Goal: Information Seeking & Learning: Learn about a topic

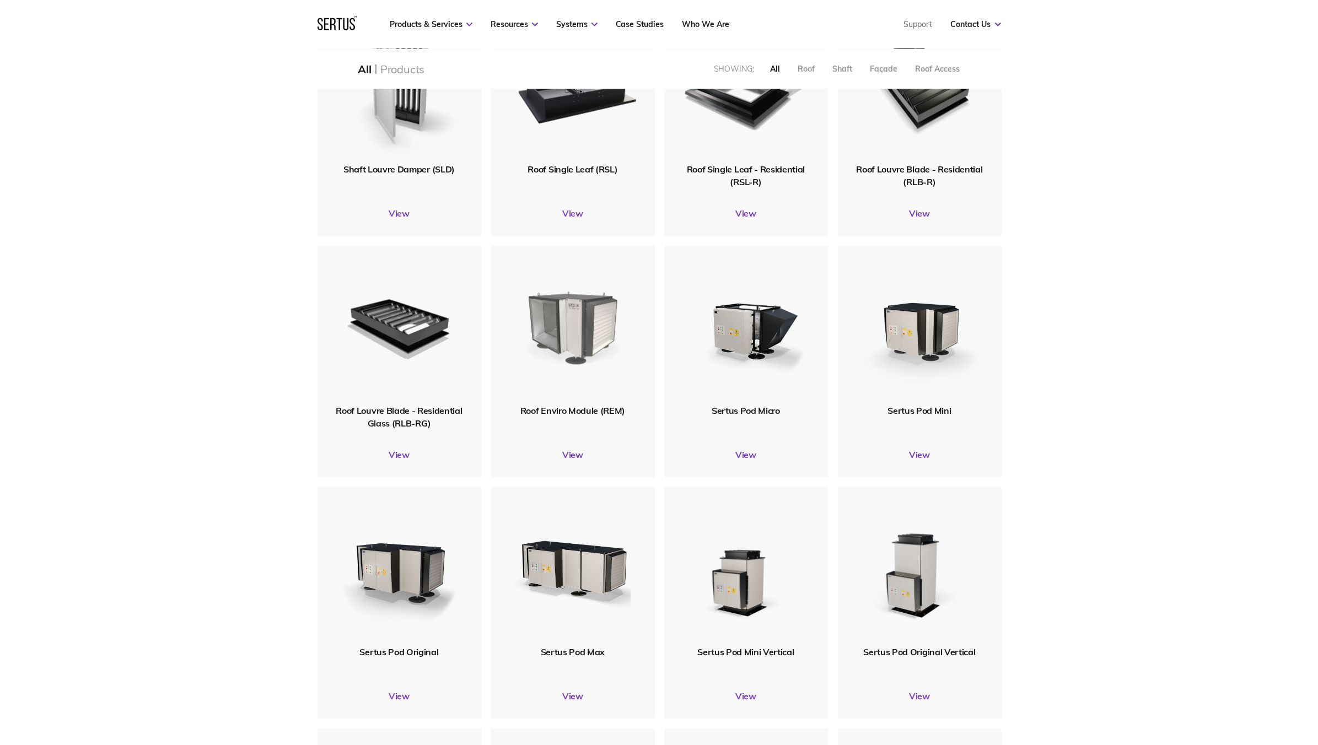
scroll to position [386, 0]
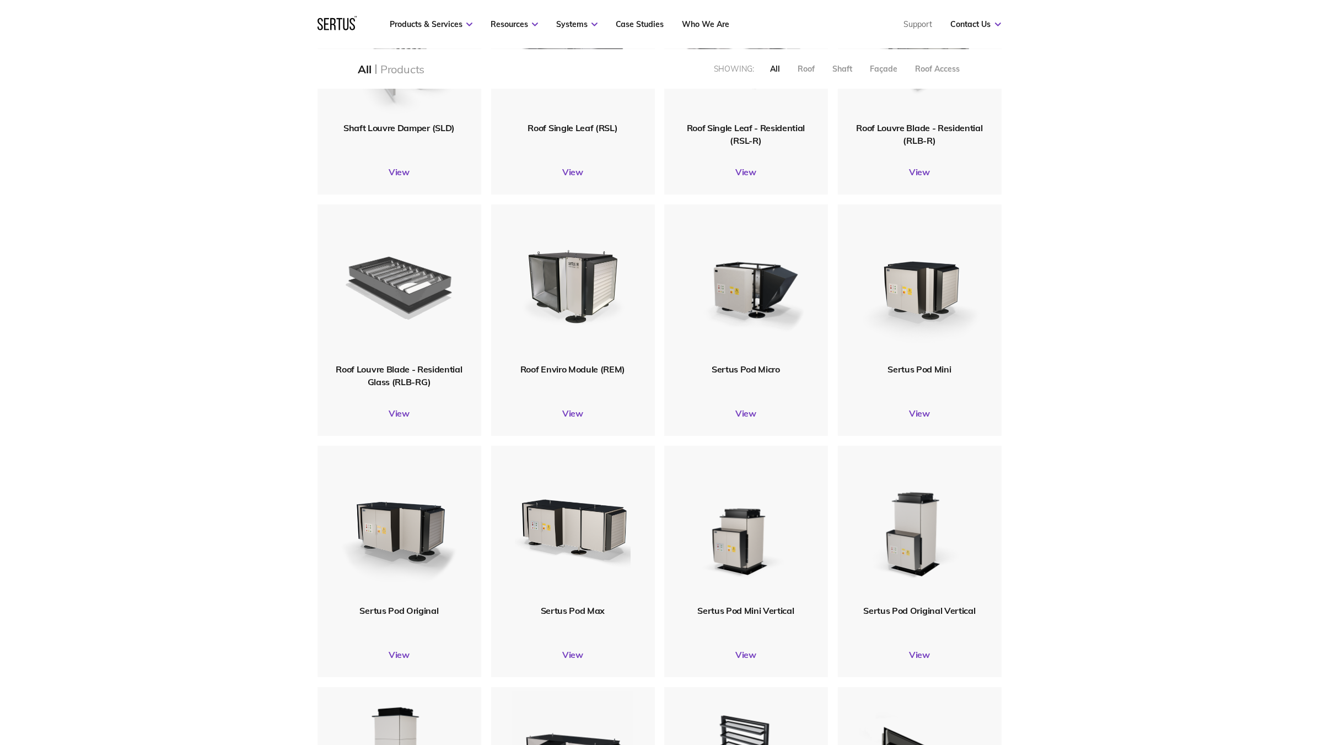
click at [408, 284] on img at bounding box center [399, 283] width 129 height 158
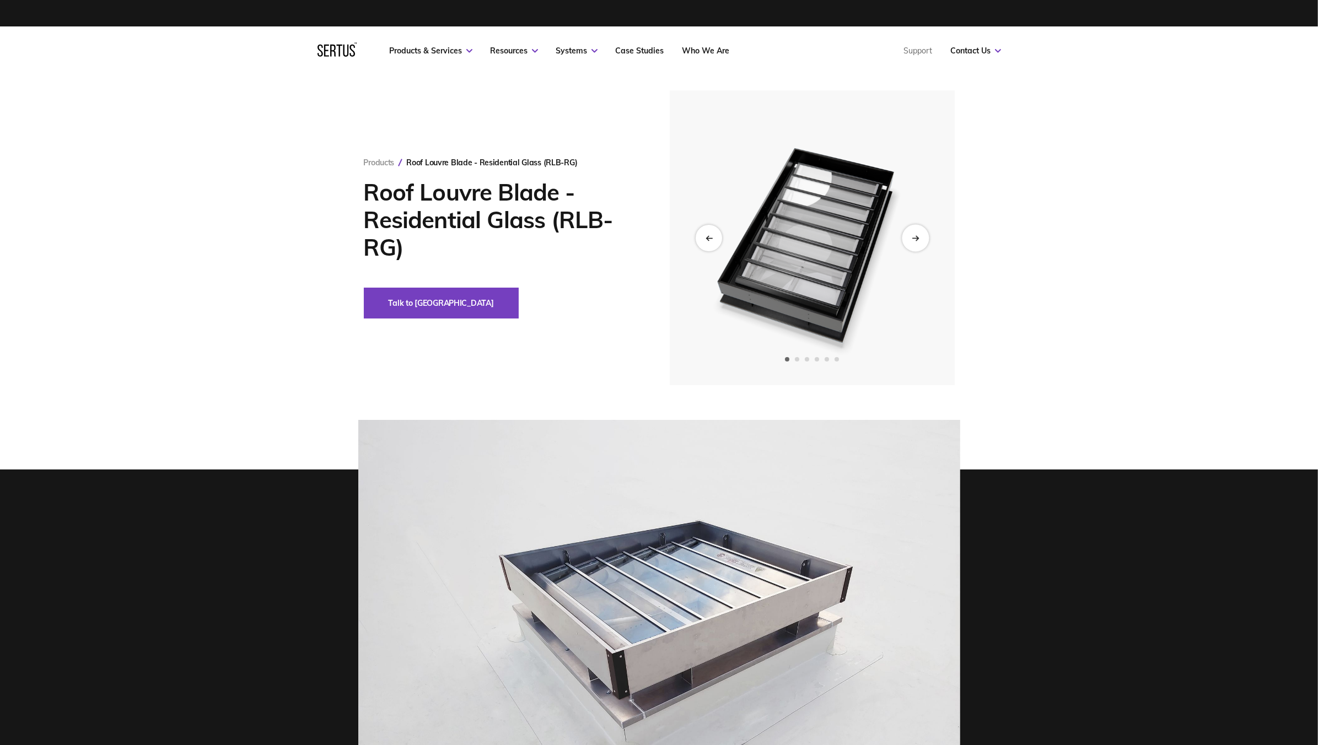
click at [917, 239] on icon "Next slide" at bounding box center [915, 238] width 7 height 6
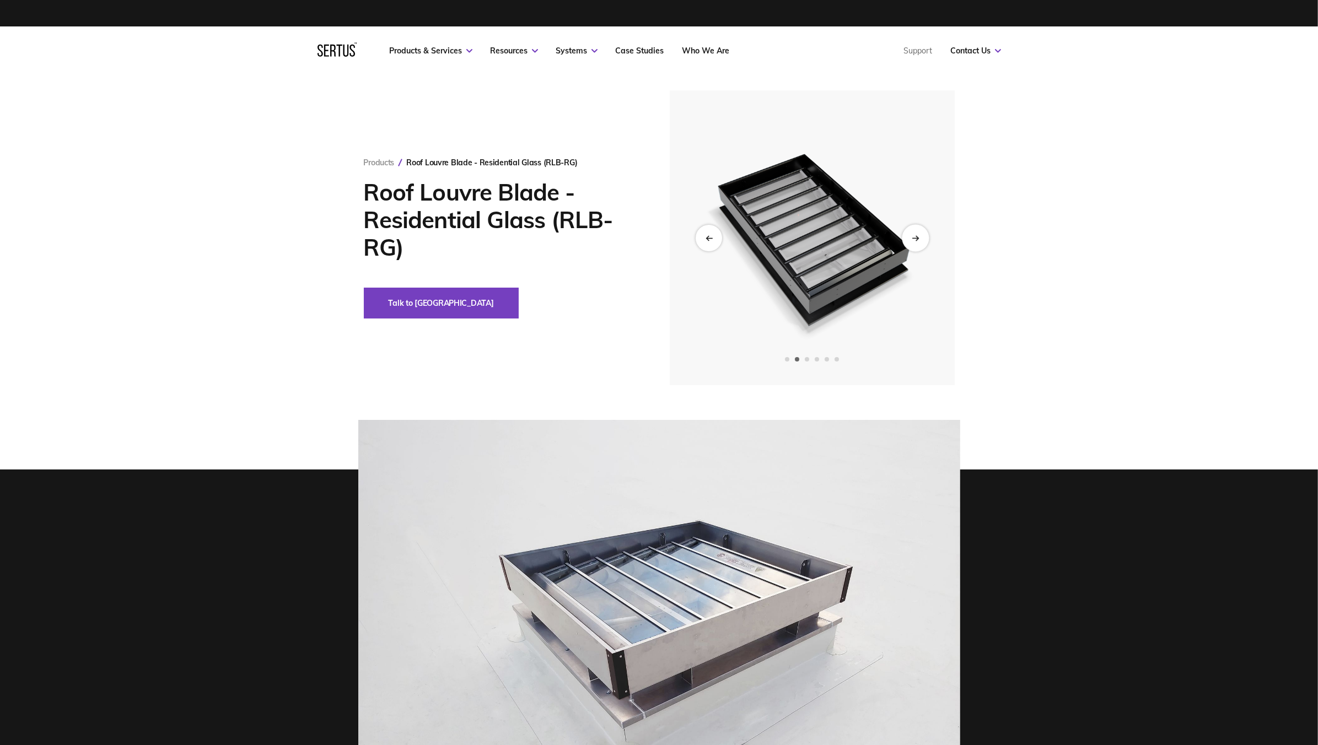
click at [918, 239] on icon "Next slide" at bounding box center [915, 238] width 7 height 6
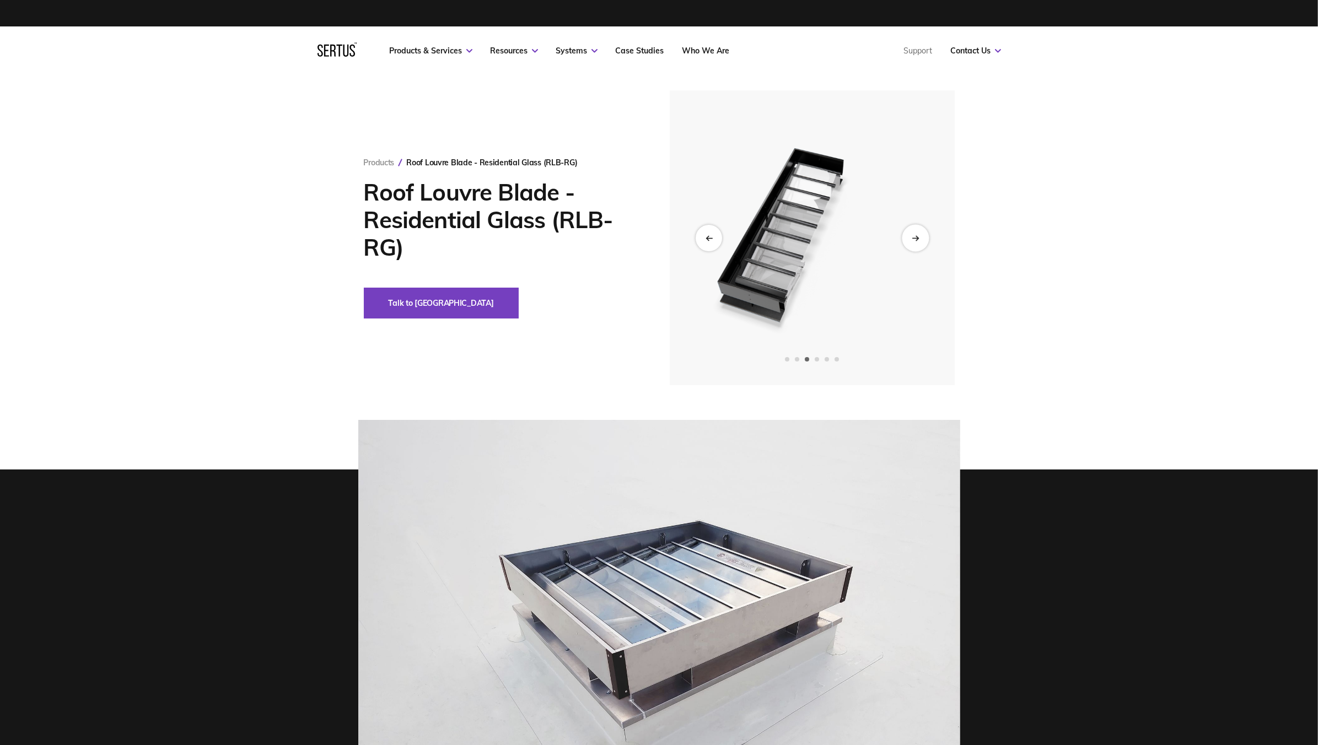
click at [918, 239] on icon "Next slide" at bounding box center [915, 238] width 7 height 6
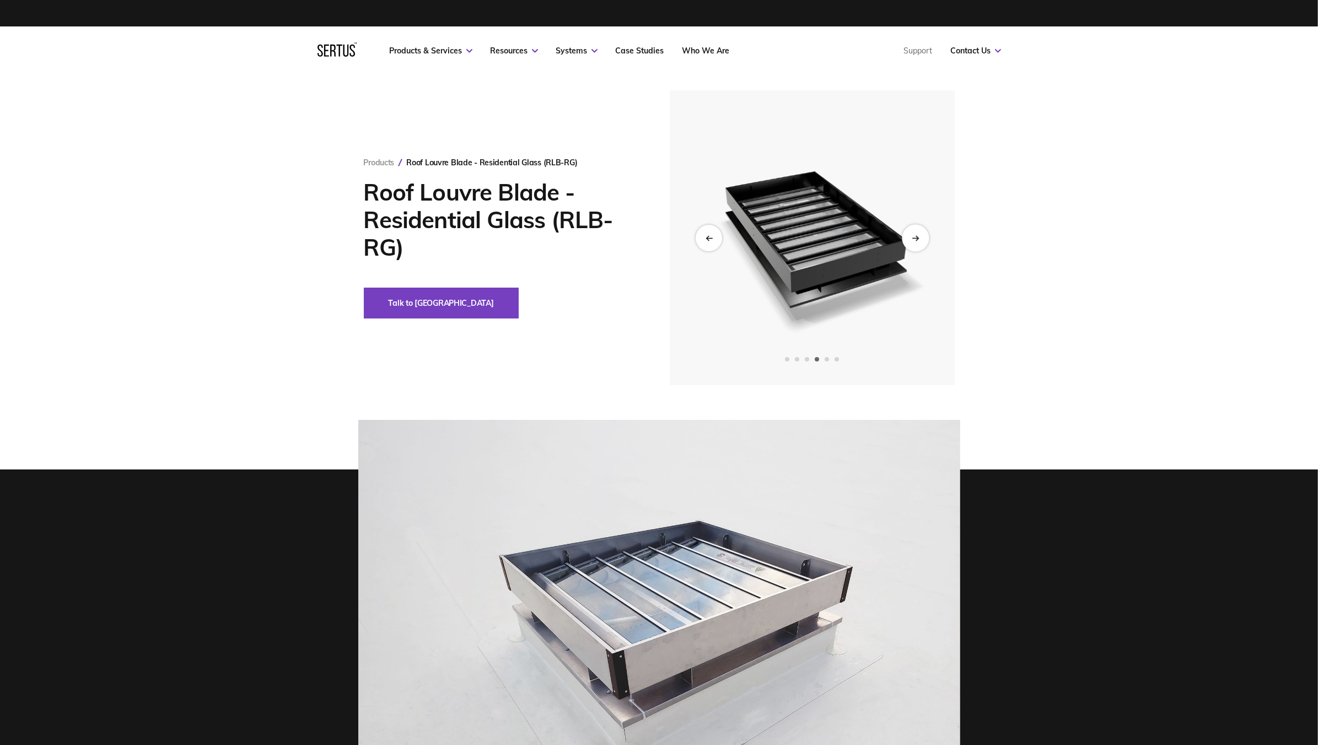
click at [918, 239] on icon "Next slide" at bounding box center [915, 238] width 7 height 6
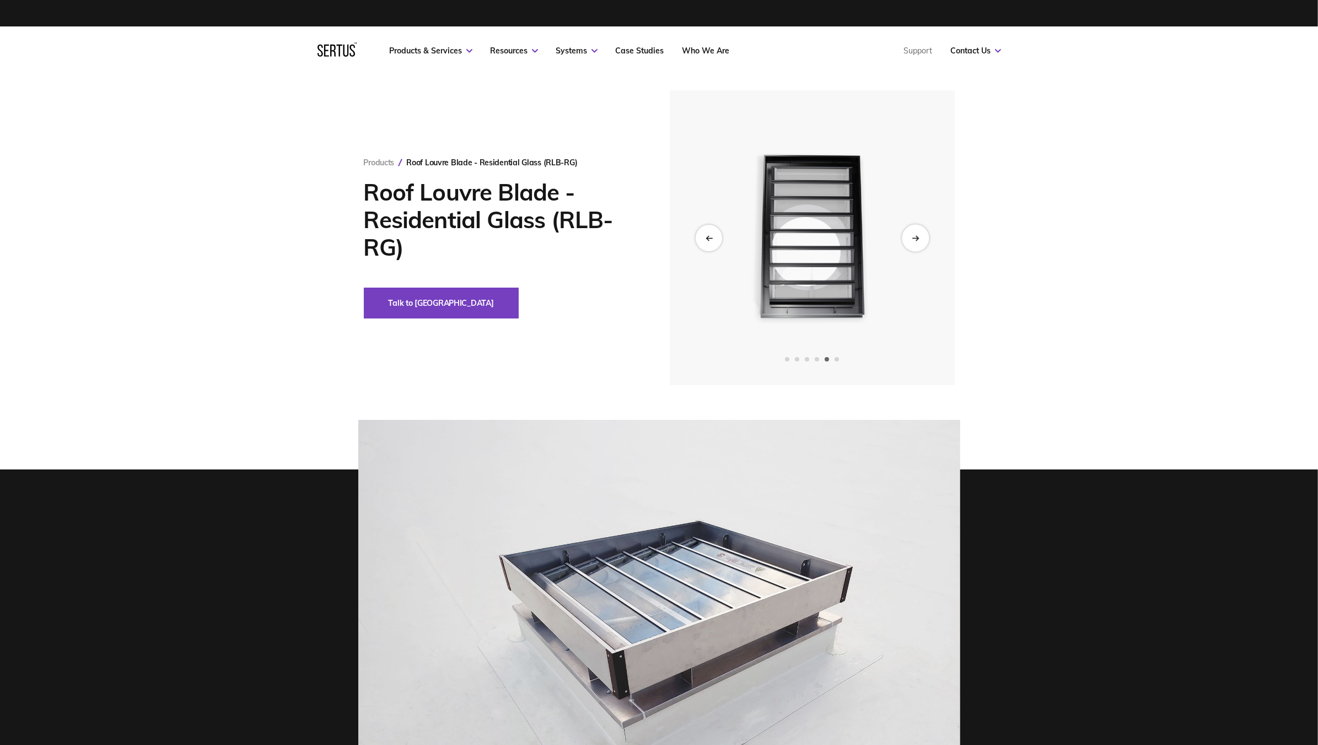
click at [918, 239] on icon "Next slide" at bounding box center [915, 238] width 7 height 6
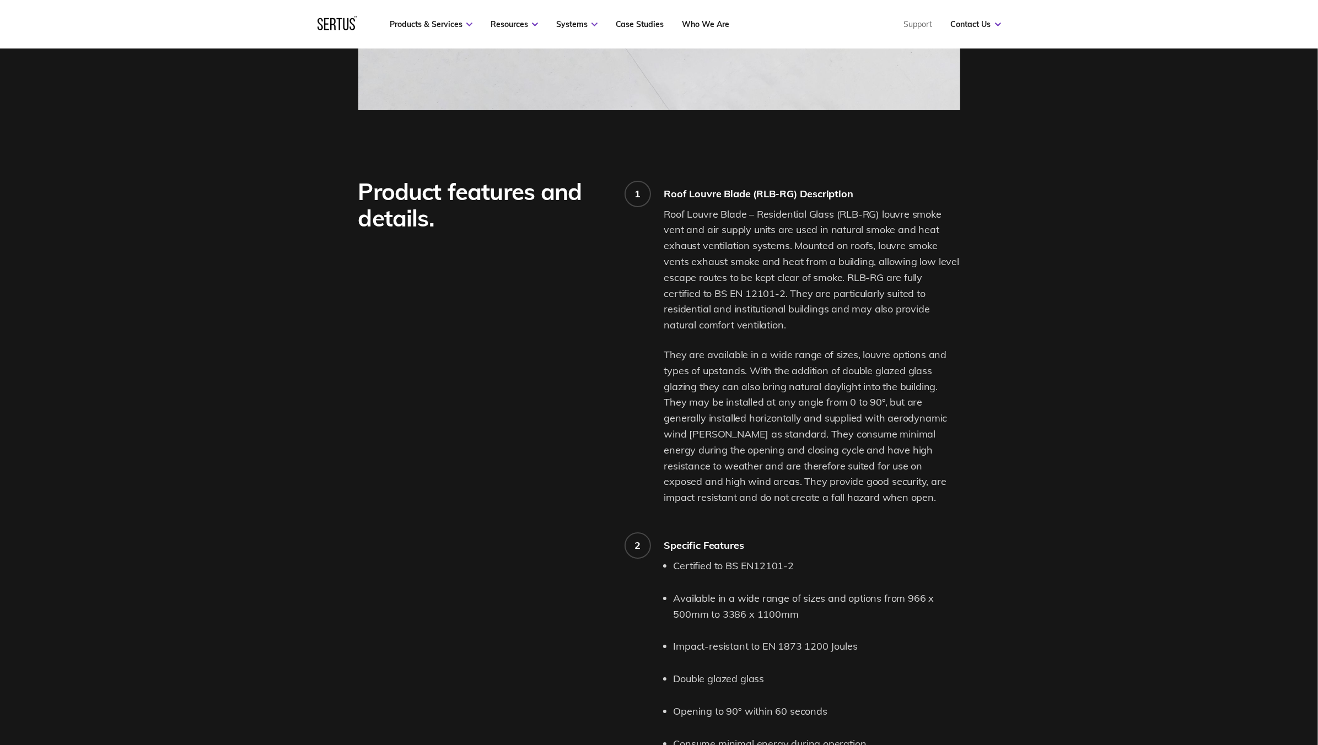
scroll to position [827, 0]
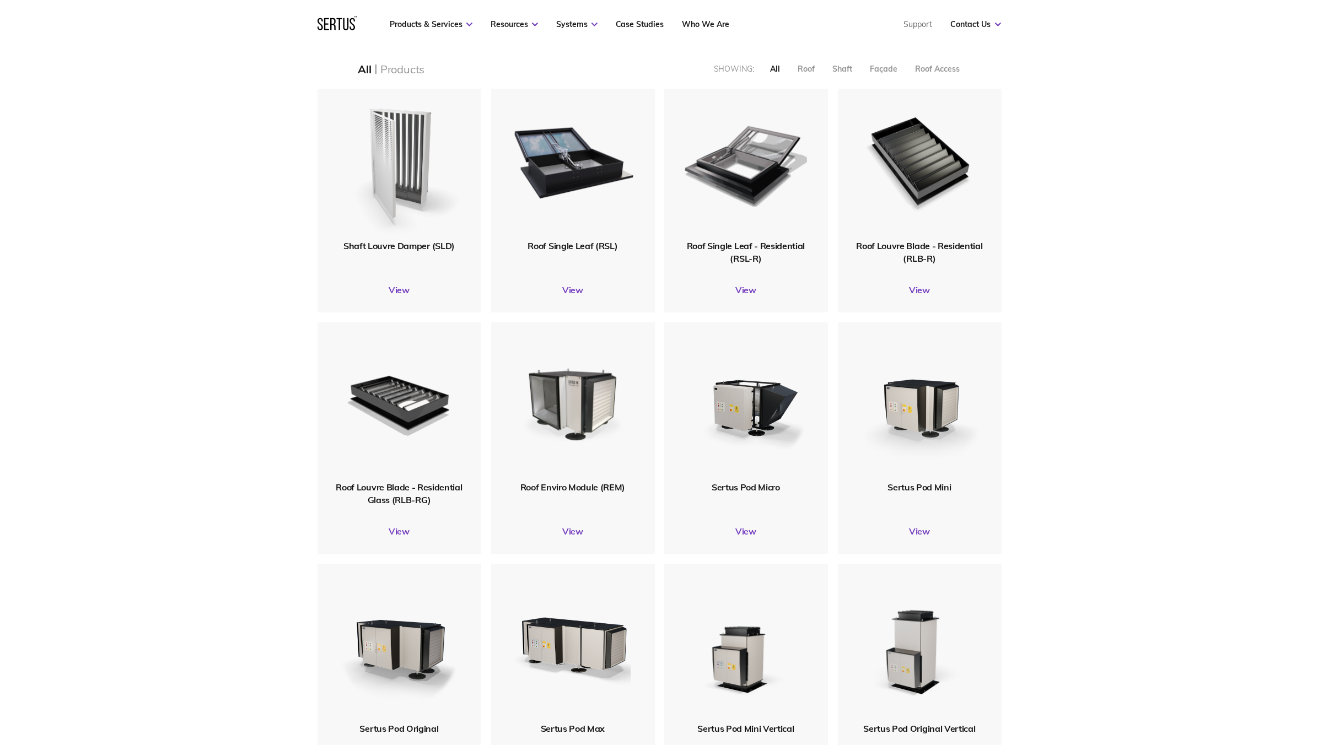
click at [405, 170] on img at bounding box center [399, 160] width 132 height 162
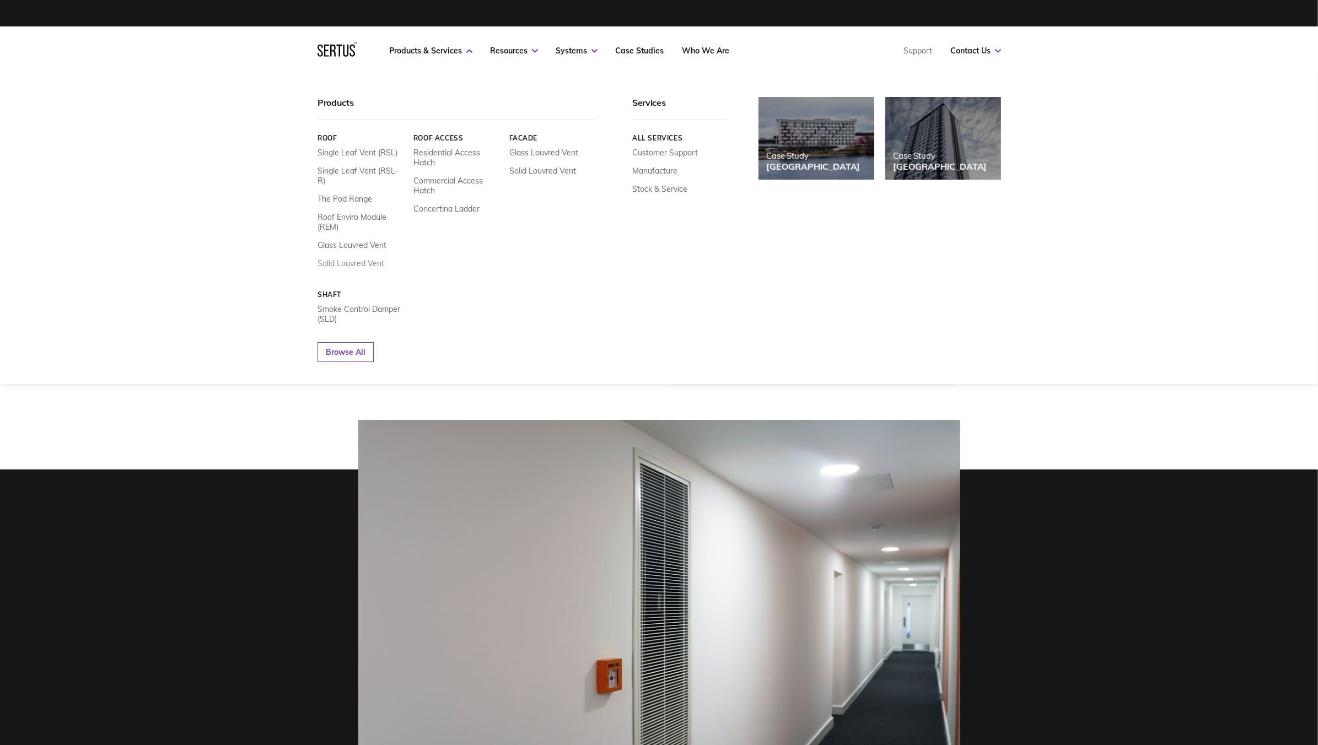
click at [324, 258] on link "Solid Louvred Vent" at bounding box center [350, 263] width 67 height 10
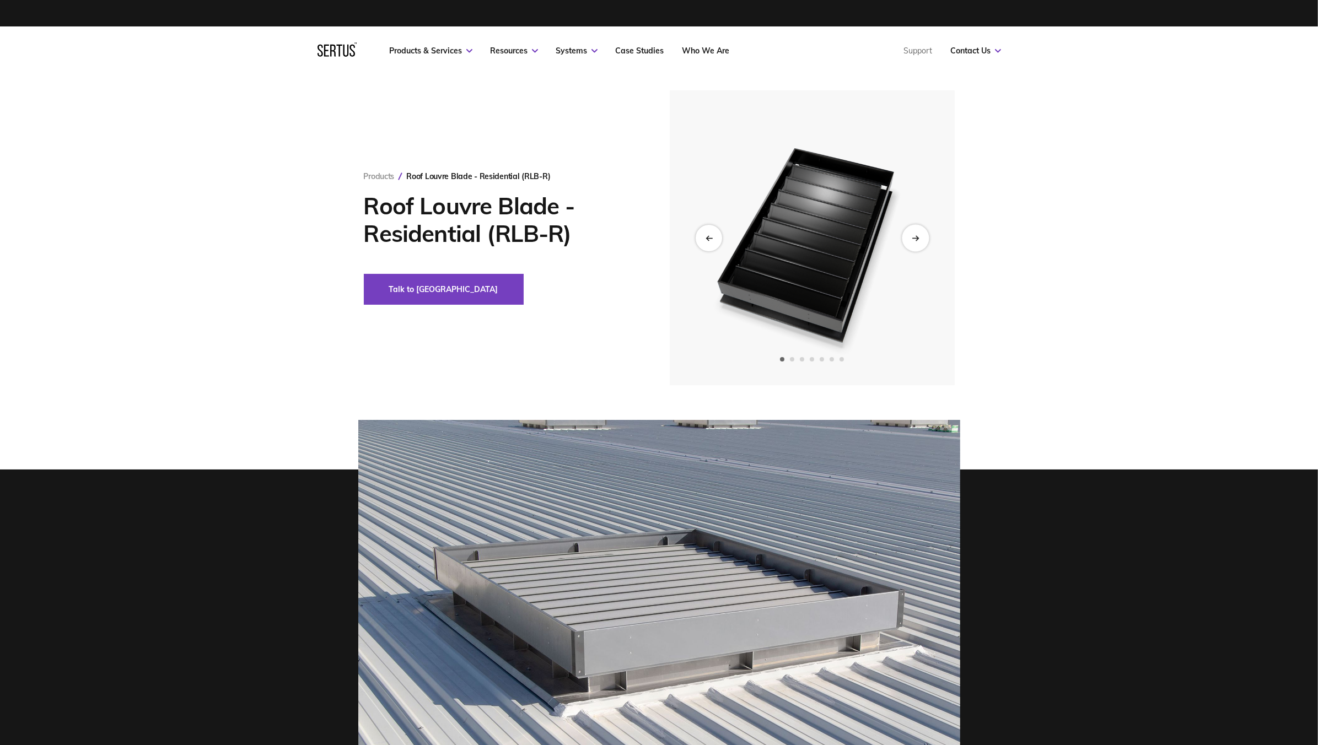
click at [920, 236] on div "Next slide" at bounding box center [915, 237] width 27 height 27
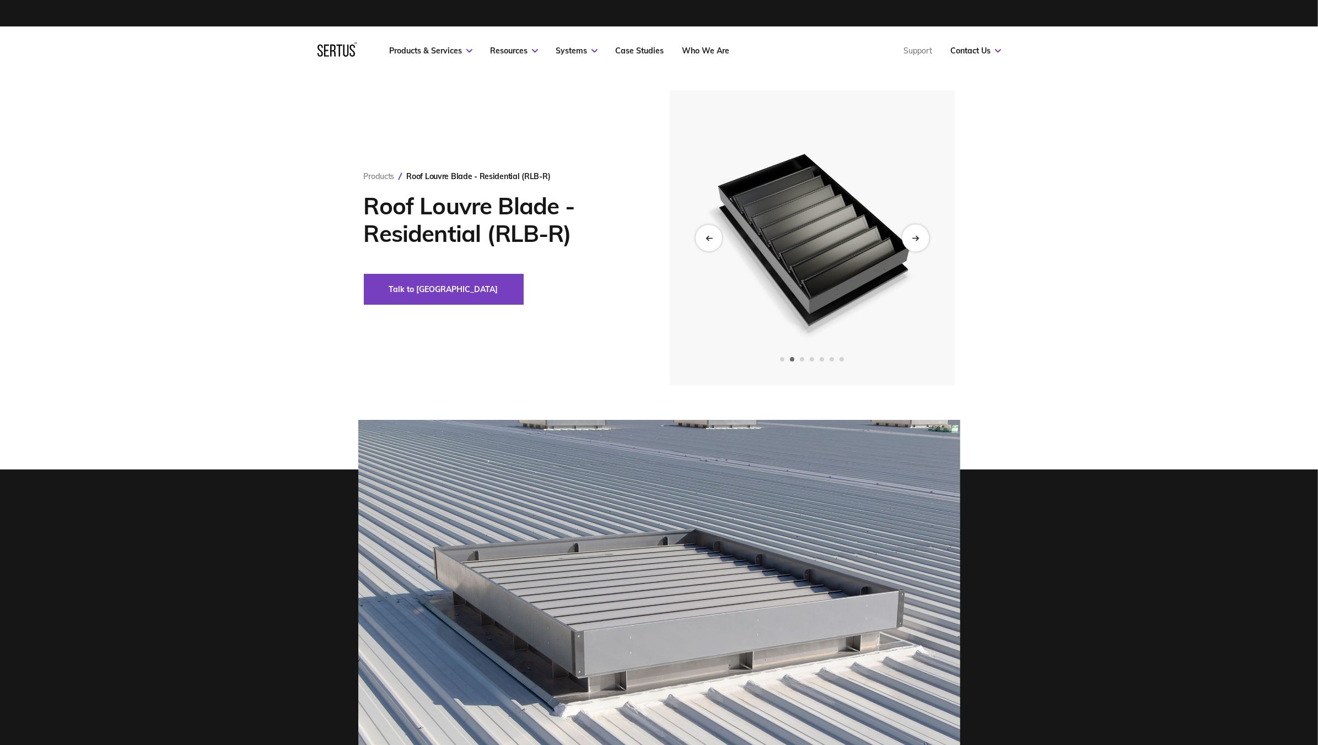
click at [919, 237] on div "Next slide" at bounding box center [915, 237] width 27 height 27
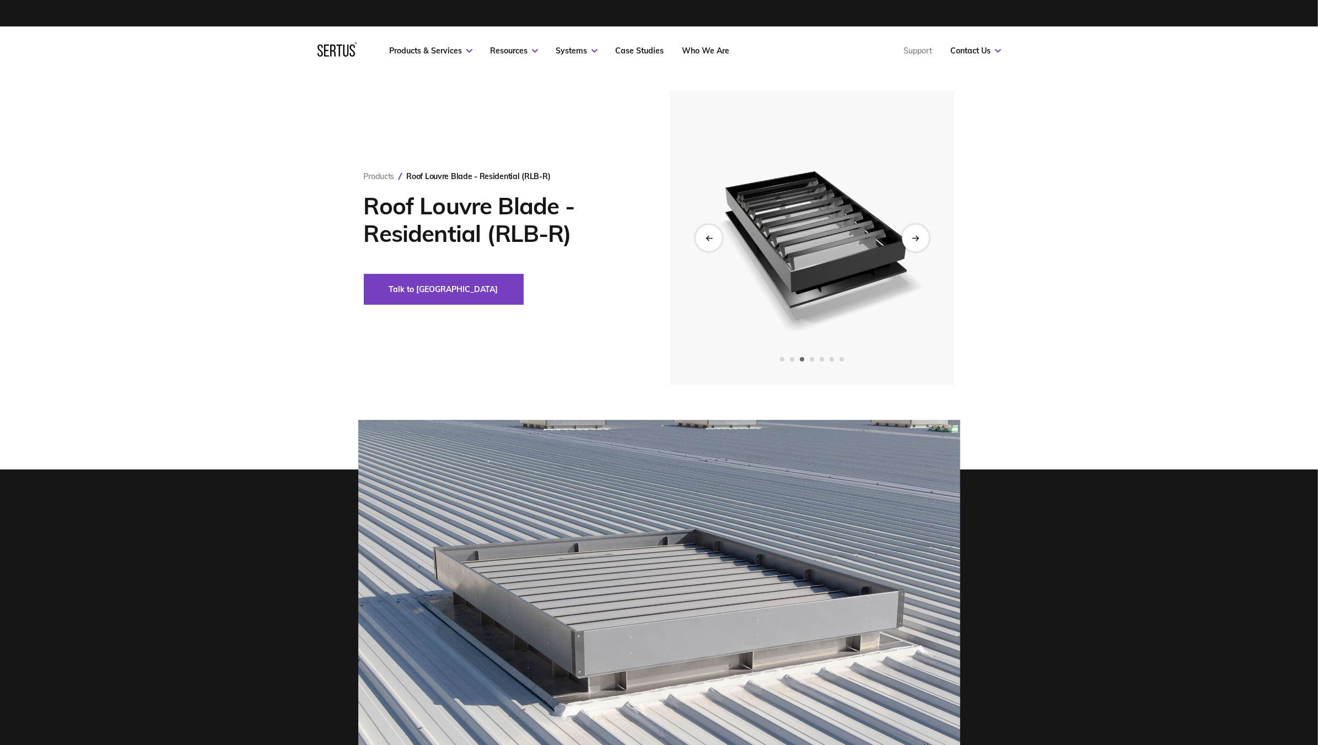
click at [919, 237] on div "Next slide" at bounding box center [915, 237] width 27 height 27
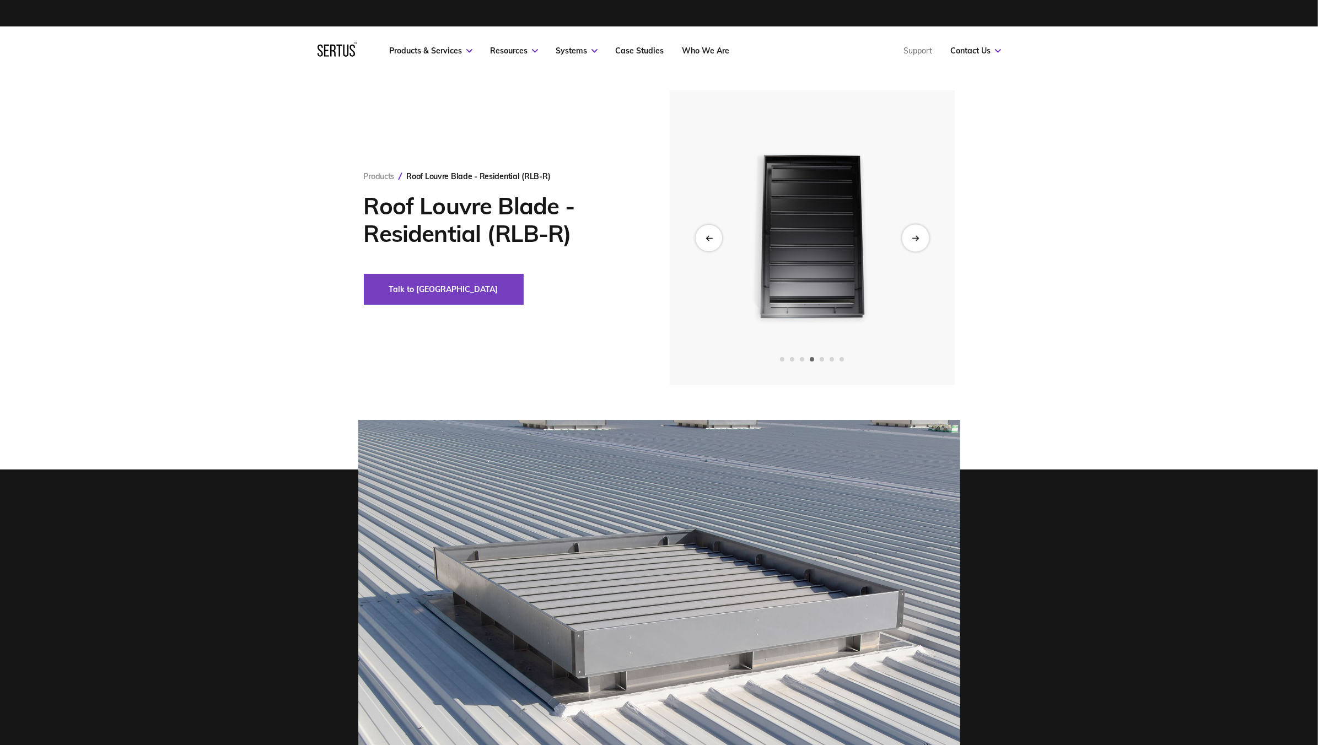
click at [919, 237] on div "Next slide" at bounding box center [915, 237] width 27 height 27
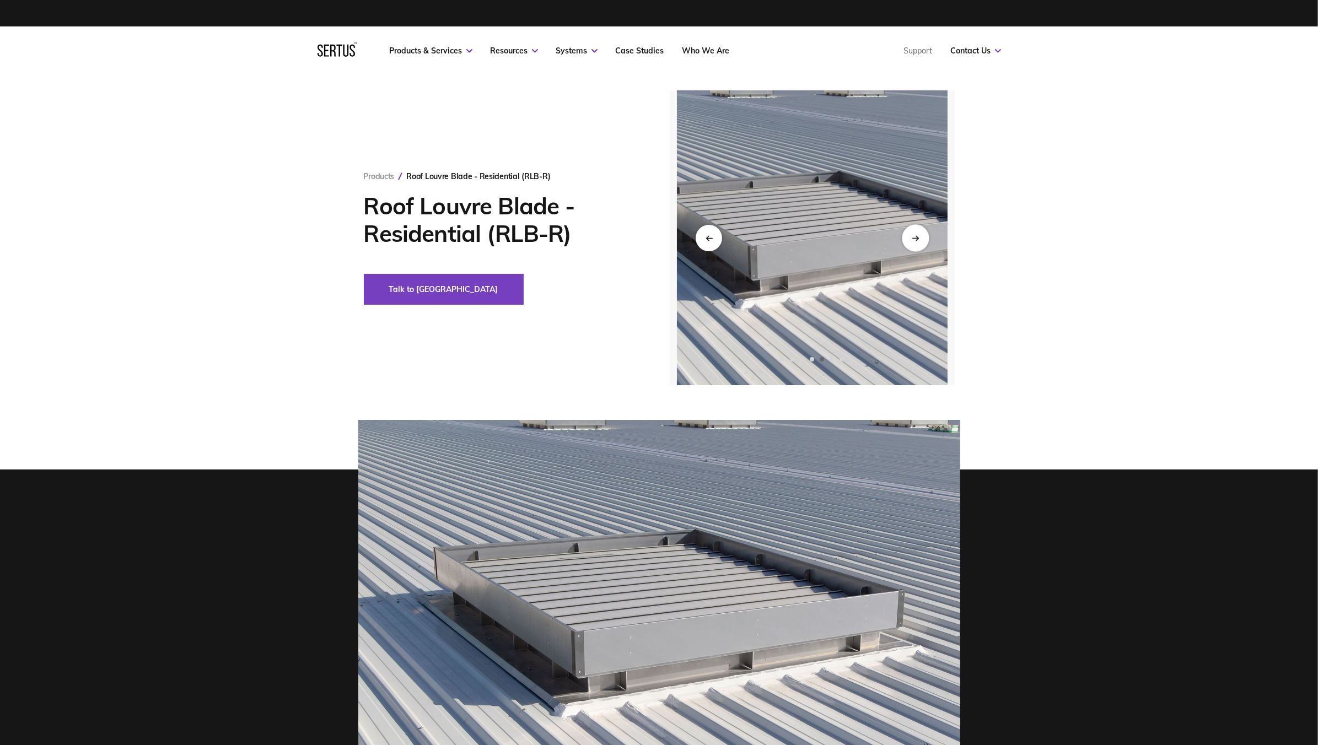
click at [919, 237] on div "Next slide" at bounding box center [915, 237] width 27 height 27
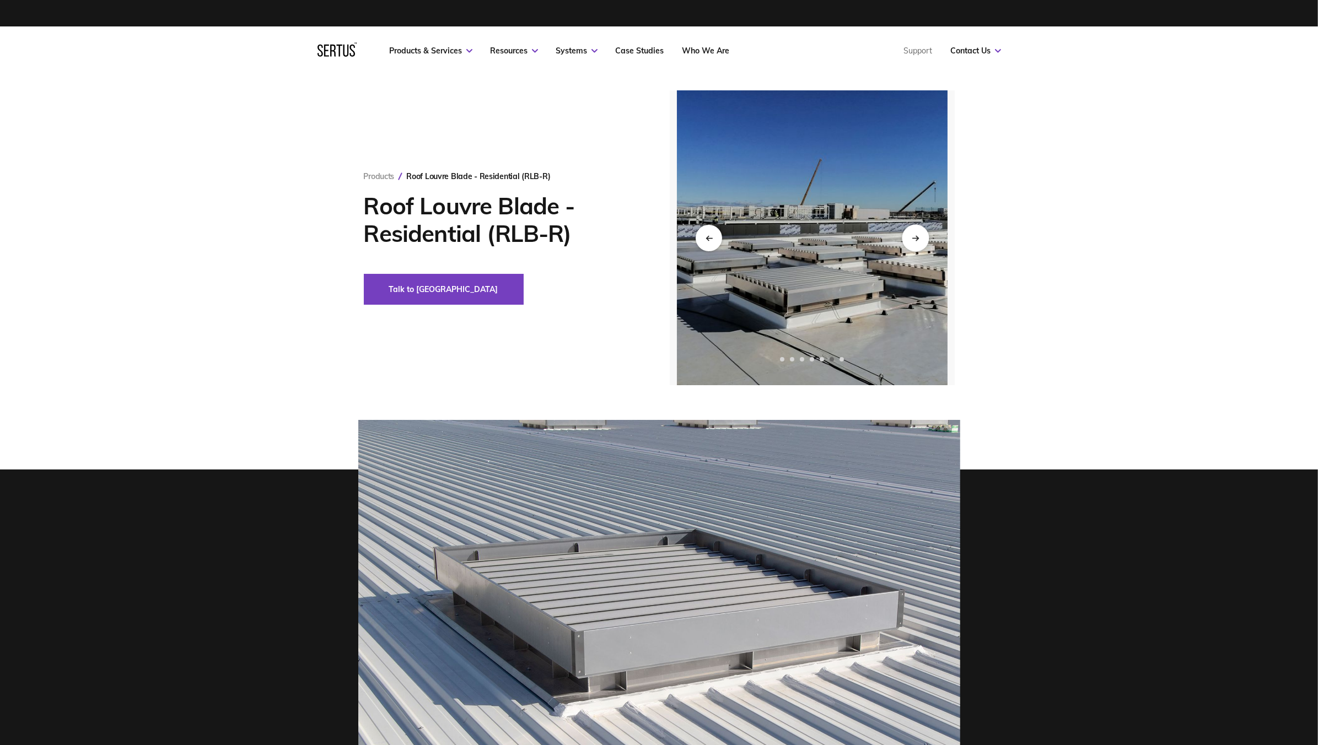
click at [919, 237] on div "Next slide" at bounding box center [915, 237] width 27 height 27
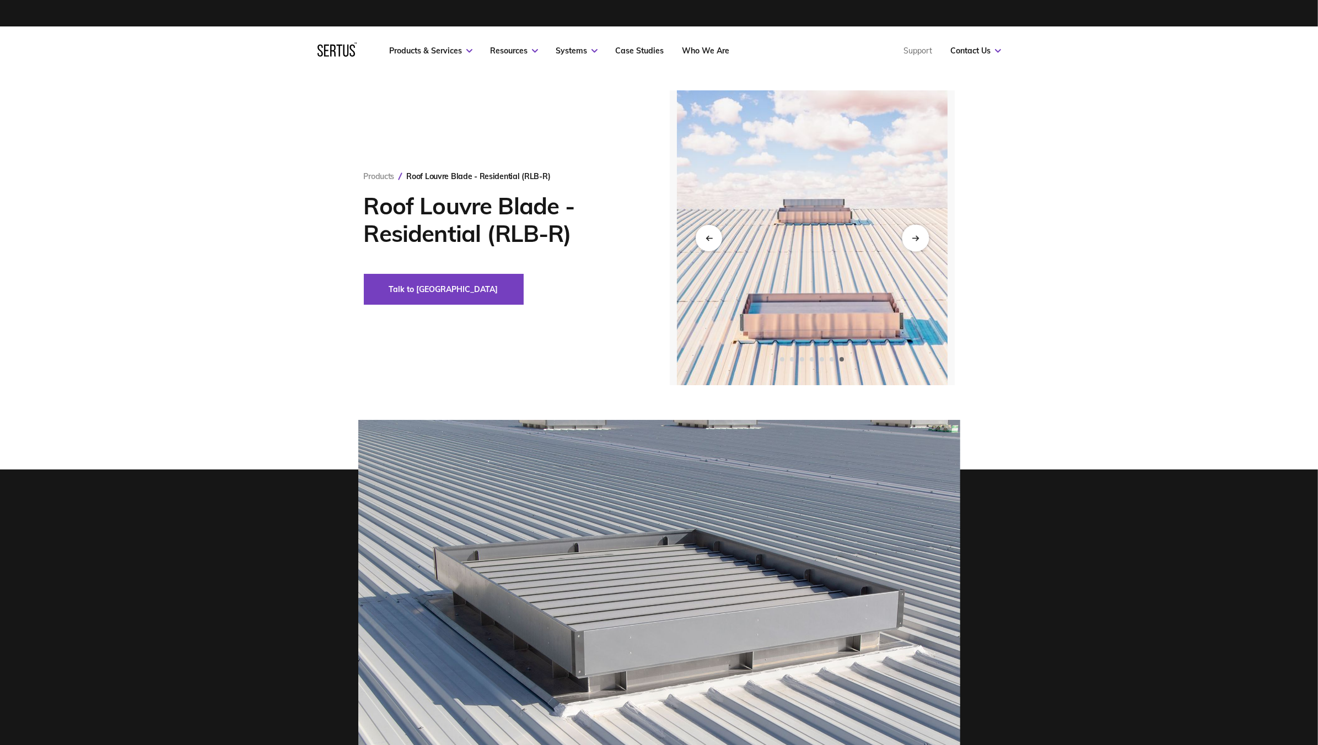
click at [919, 237] on div "Next slide" at bounding box center [915, 237] width 27 height 27
